Goal: Navigation & Orientation: Find specific page/section

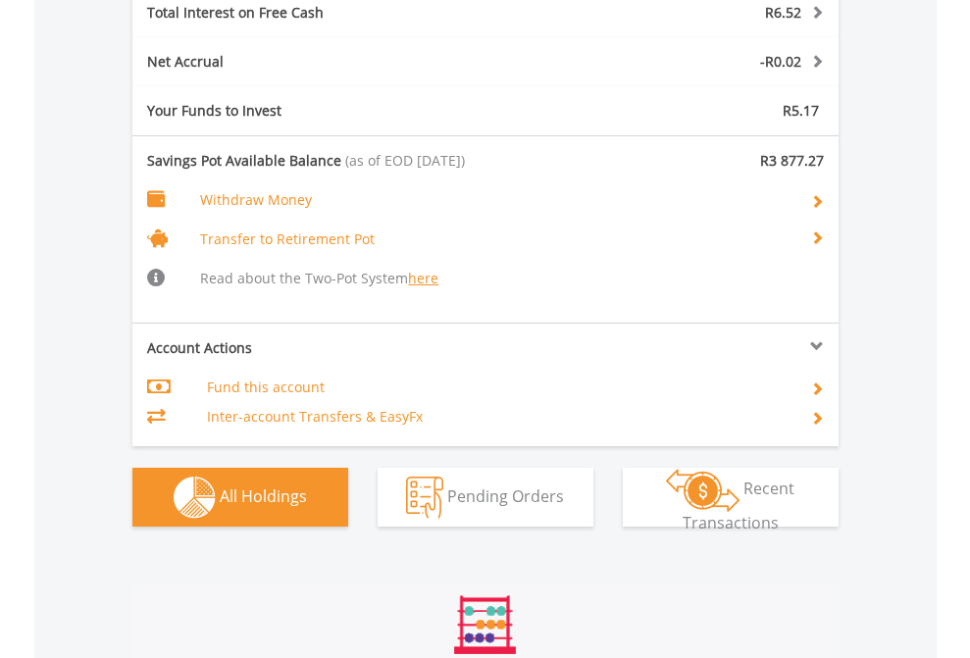
scroll to position [188, 308]
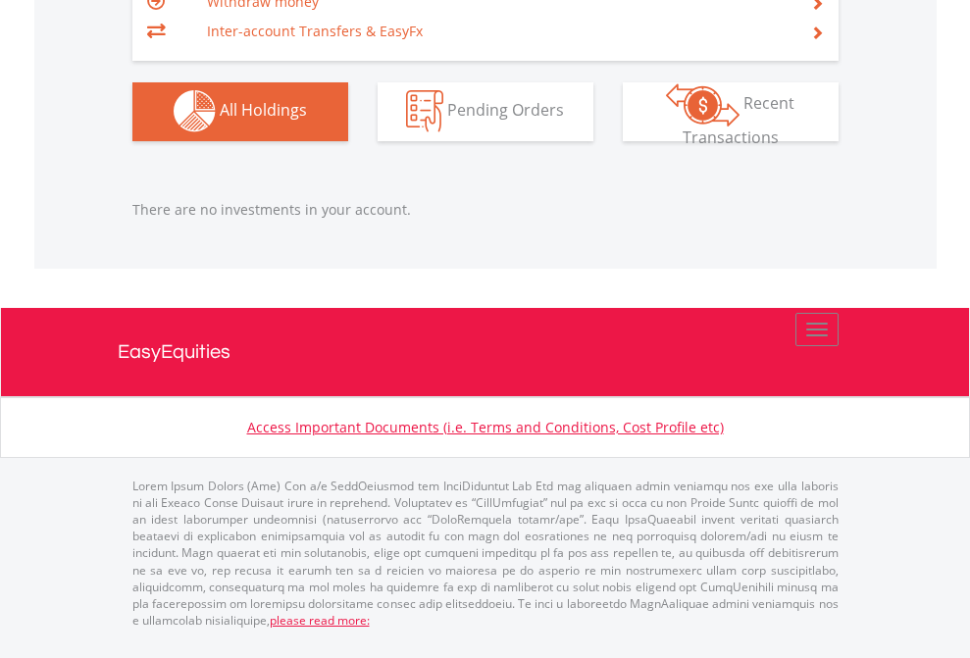
scroll to position [188, 308]
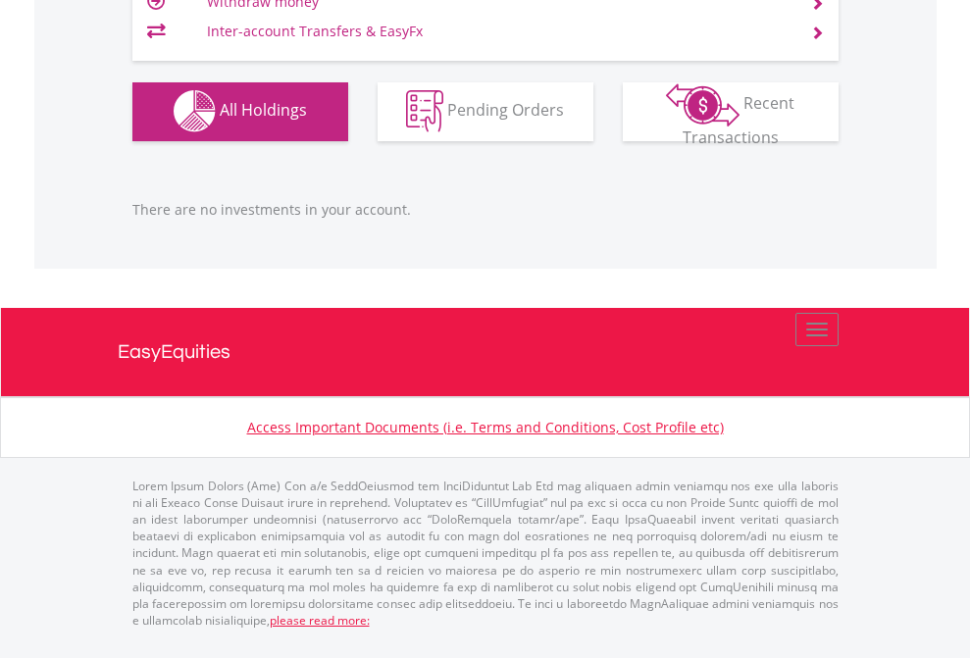
scroll to position [188, 308]
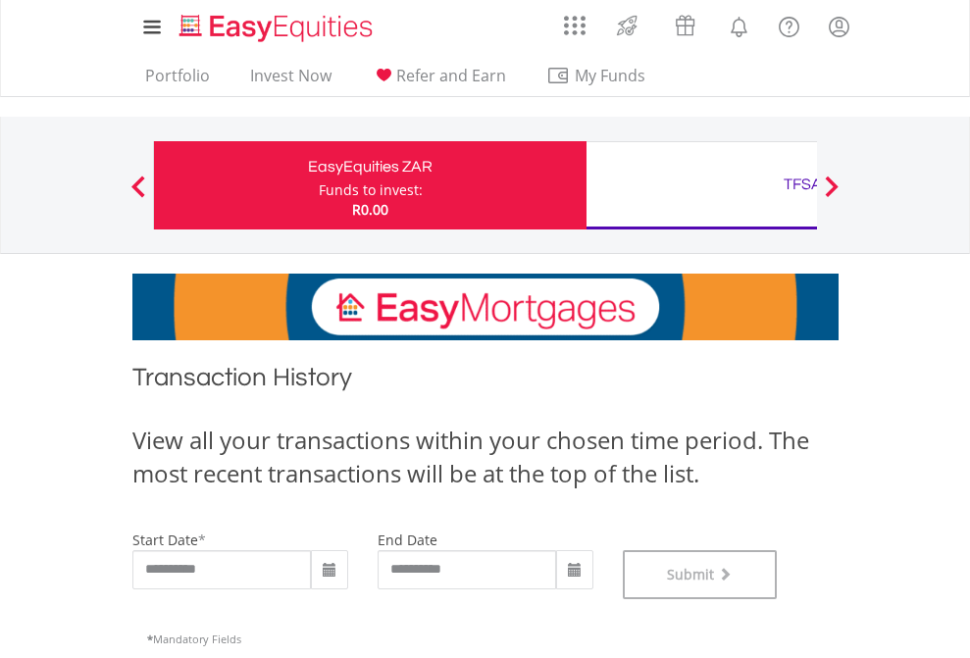
scroll to position [796, 0]
